Goal: Check status: Check status

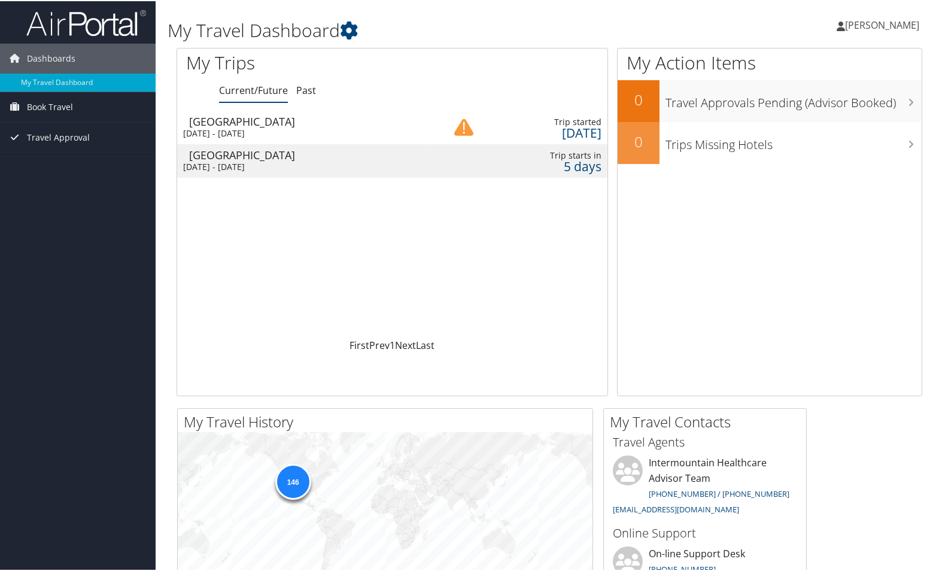
click at [280, 135] on div "Fri 5 Sep 2025 - Thu 11 Sep 2025" at bounding box center [304, 132] width 242 height 11
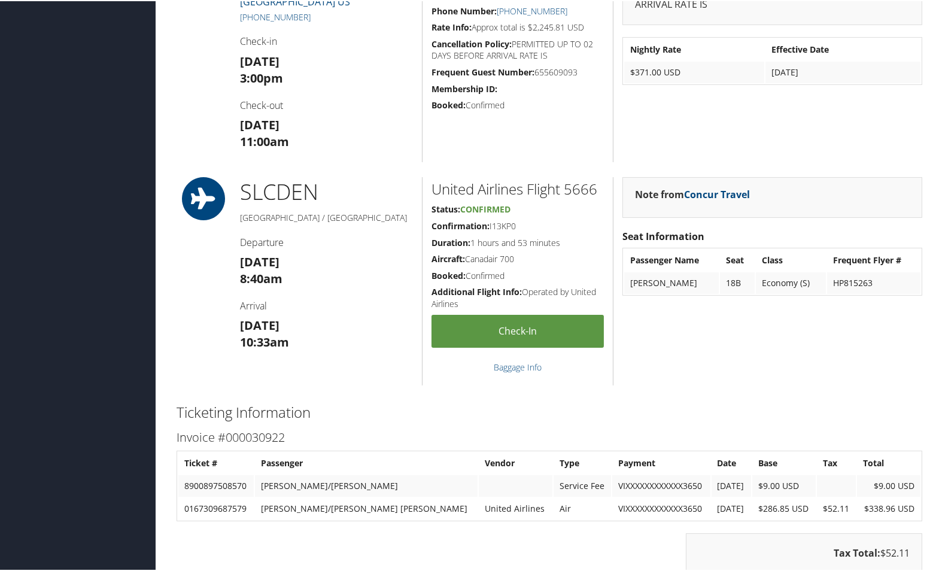
scroll to position [634, 0]
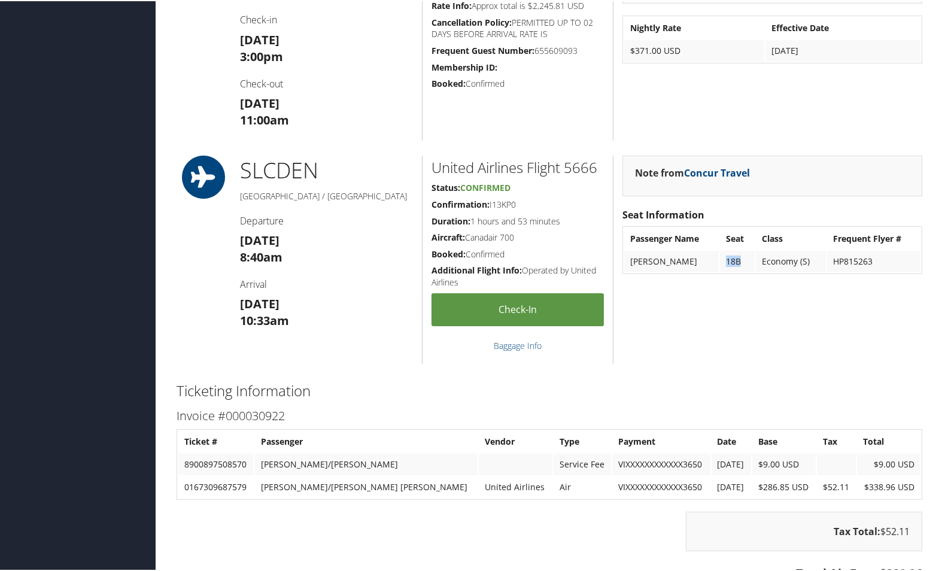
drag, startPoint x: 749, startPoint y: 260, endPoint x: 738, endPoint y: 262, distance: 11.5
click at [738, 262] on td "18B" at bounding box center [737, 261] width 35 height 22
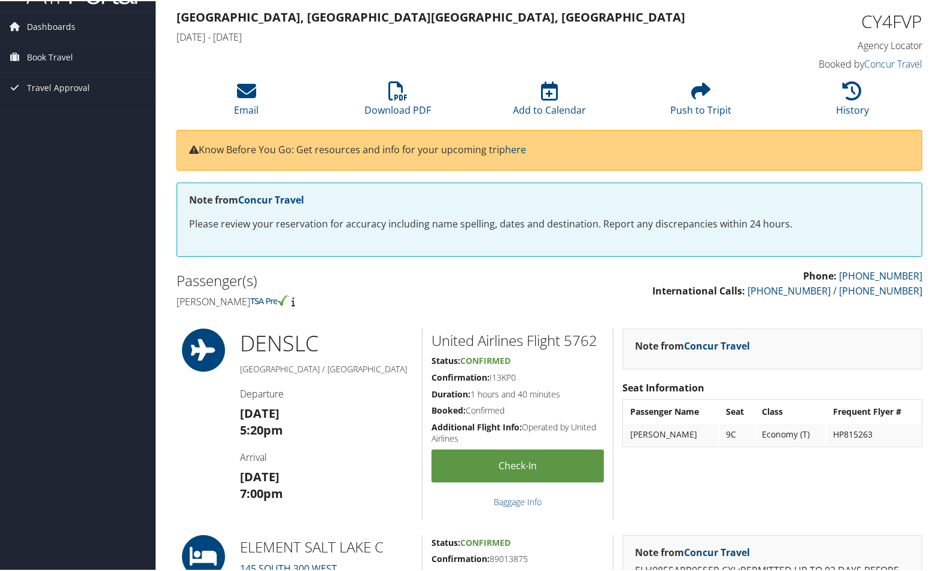
scroll to position [0, 0]
